Goal: Task Accomplishment & Management: Manage account settings

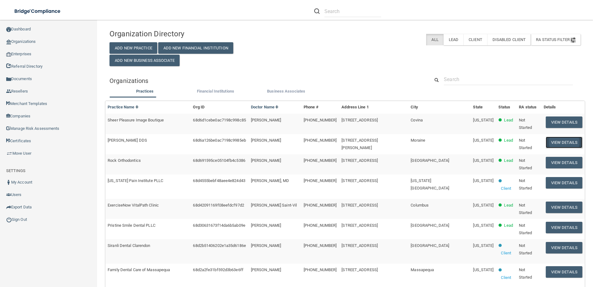
click at [550, 137] on button "View Details" at bounding box center [564, 142] width 37 height 11
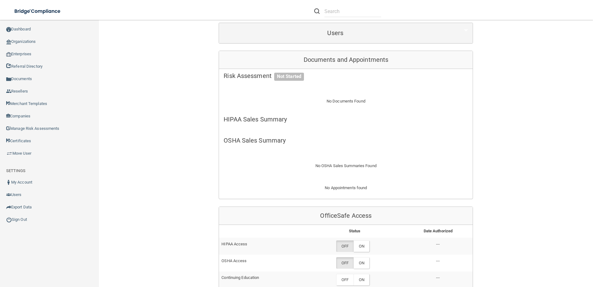
scroll to position [186, 0]
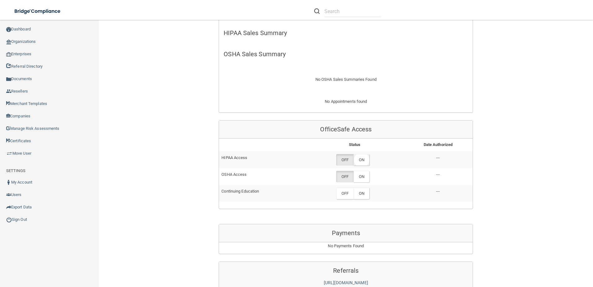
click at [361, 155] on label "ON" at bounding box center [362, 159] width 16 height 11
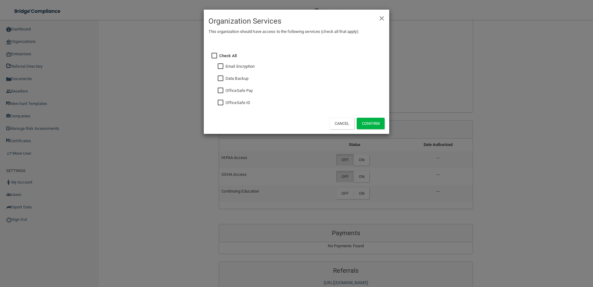
click at [220, 103] on input "checkbox" at bounding box center [221, 102] width 7 height 5
checkbox input "true"
click at [373, 123] on button "Confirm" at bounding box center [371, 123] width 28 height 11
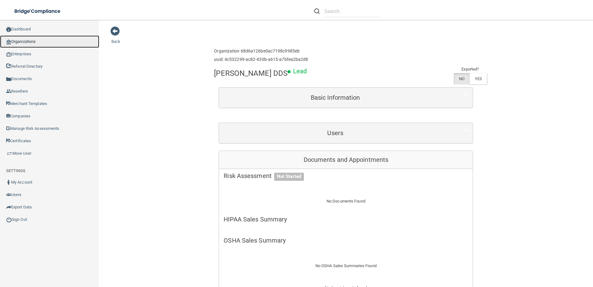
click at [42, 38] on link "Organizations" at bounding box center [49, 41] width 99 height 12
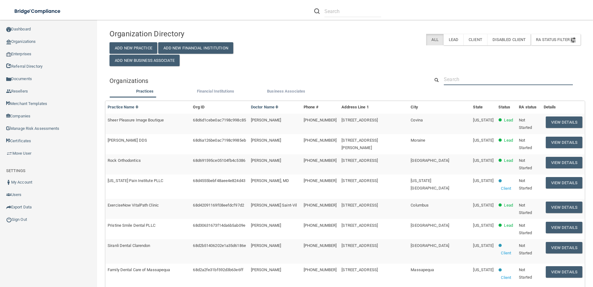
click at [469, 78] on input "text" at bounding box center [508, 79] width 129 height 11
paste input "TBD III, PLLC GENERAL DENTISTRY IN PP"
type input "TBD III, PLLC GENERAL DENTISTRY IN PP"
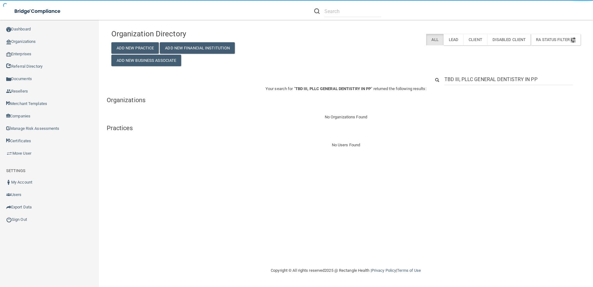
drag, startPoint x: 540, startPoint y: 77, endPoint x: 461, endPoint y: 78, distance: 78.8
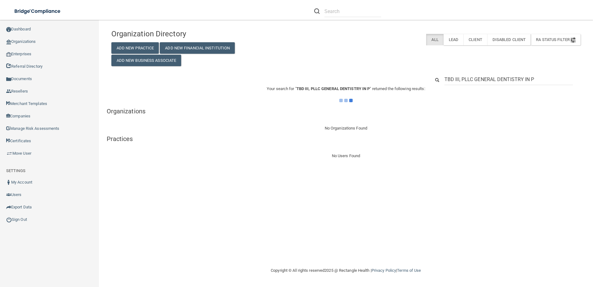
drag, startPoint x: 461, startPoint y: 80, endPoint x: 553, endPoint y: 88, distance: 92.6
click at [553, 88] on div "Organization Directory Add New Practice Add New Financial Institution Add New B…" at bounding box center [345, 92] width 469 height 133
type input "TBD III"
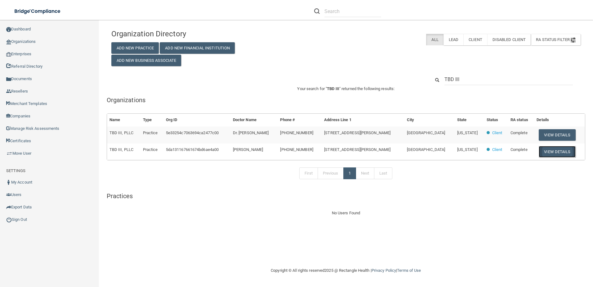
click at [543, 150] on button "View Details" at bounding box center [557, 151] width 37 height 11
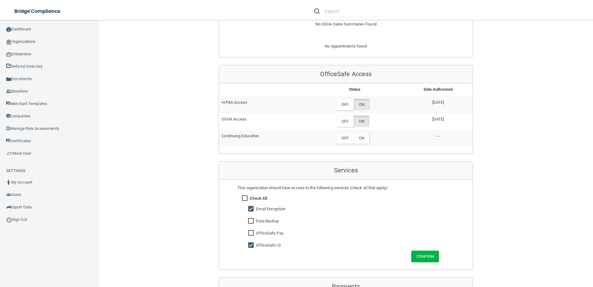
scroll to position [279, 0]
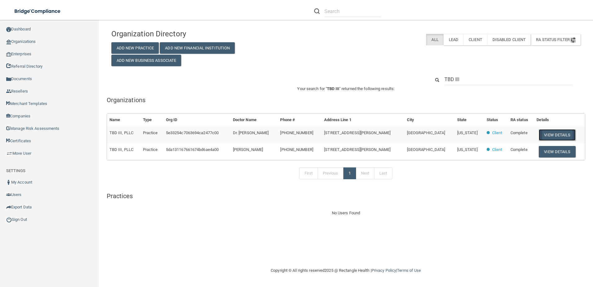
click at [558, 136] on button "View Details" at bounding box center [557, 134] width 37 height 11
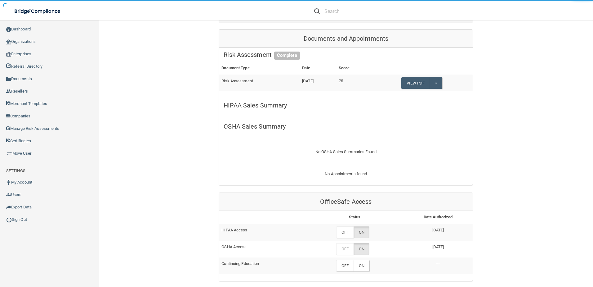
scroll to position [124, 0]
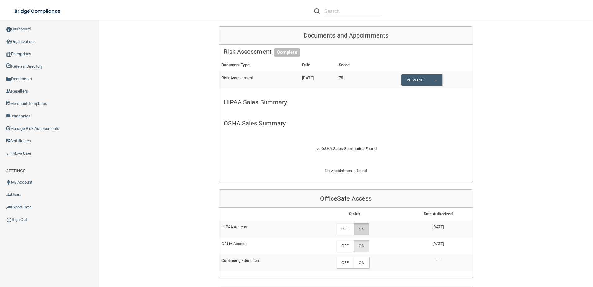
click at [360, 228] on label "ON" at bounding box center [362, 228] width 16 height 11
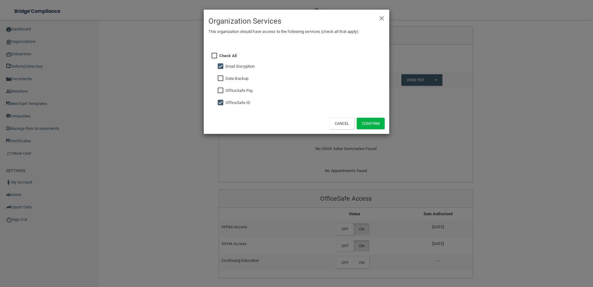
click at [214, 64] on div "× Close Organization Services This organization should have access to the follo…" at bounding box center [297, 72] width 186 height 124
click at [222, 65] on input "checkbox" at bounding box center [221, 66] width 7 height 5
checkbox input "false"
click at [382, 126] on button "Confirm" at bounding box center [371, 123] width 28 height 11
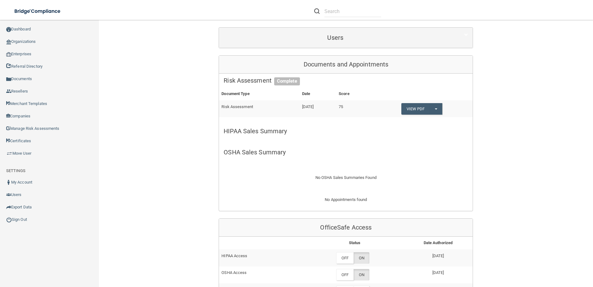
scroll to position [217, 0]
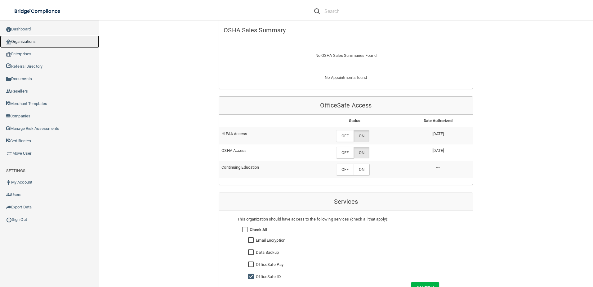
click at [34, 43] on link "Organizations" at bounding box center [49, 41] width 99 height 12
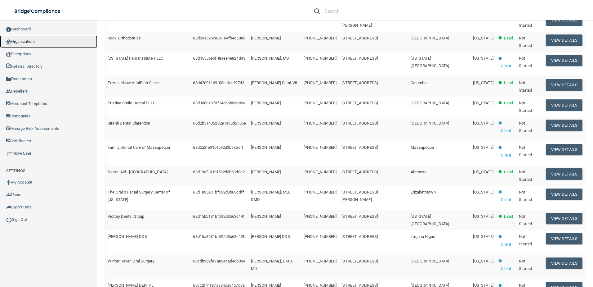
scroll to position [29, 0]
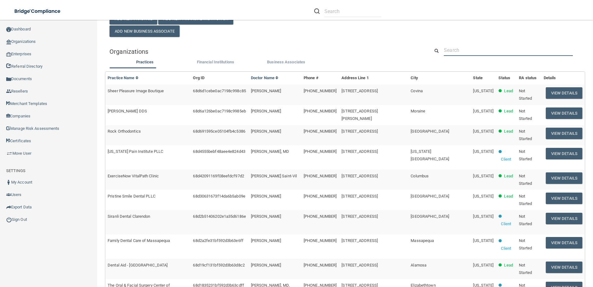
click at [490, 49] on input "text" at bounding box center [508, 49] width 129 height 11
paste input "Rock Orthodontics"
type input "Rock Orthodontics"
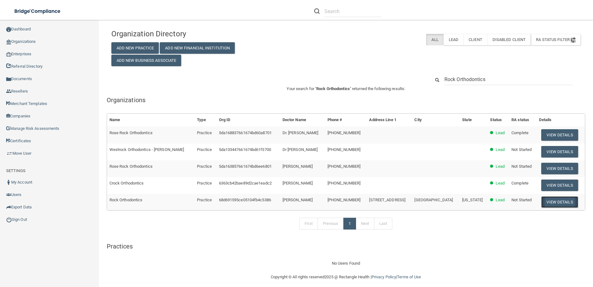
click at [544, 204] on button "View Details" at bounding box center [559, 201] width 37 height 11
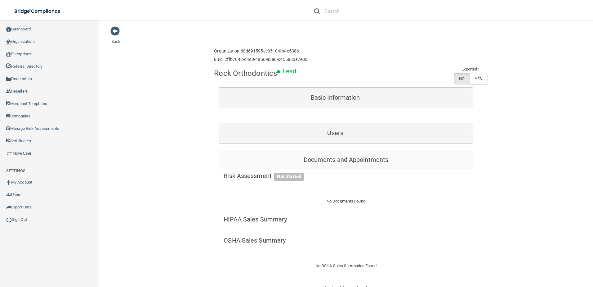
scroll to position [155, 0]
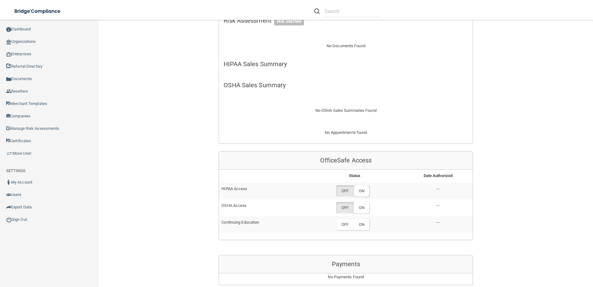
click at [364, 191] on label "ON" at bounding box center [362, 190] width 16 height 11
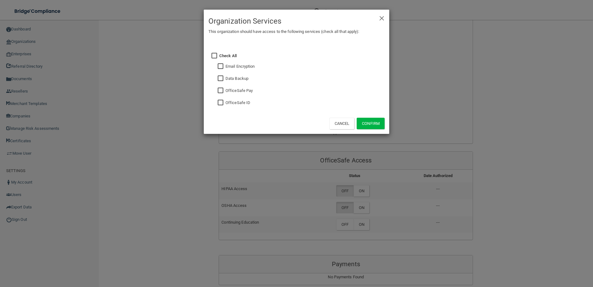
click at [218, 103] on input "checkbox" at bounding box center [221, 102] width 7 height 5
checkbox input "true"
click at [362, 120] on button "Confirm" at bounding box center [371, 123] width 28 height 11
click at [357, 228] on div "× Close Organization Services This organization should have access to the follo…" at bounding box center [296, 143] width 593 height 287
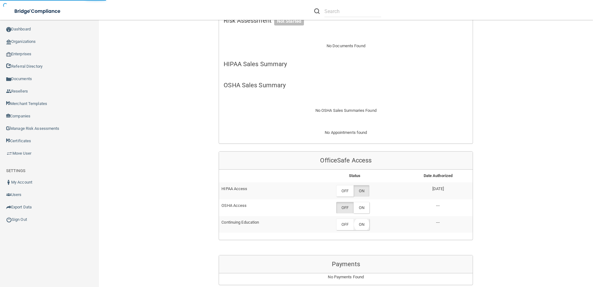
click at [357, 222] on label "ON" at bounding box center [362, 223] width 16 height 11
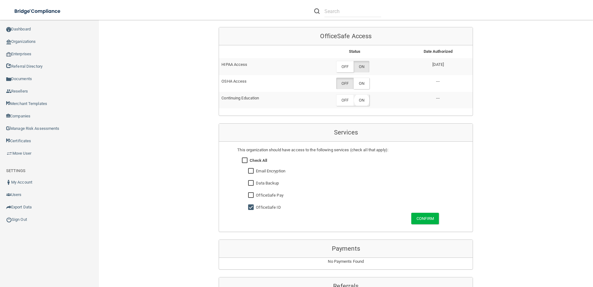
click at [359, 101] on label "ON" at bounding box center [362, 99] width 16 height 11
